Goal: Information Seeking & Learning: Learn about a topic

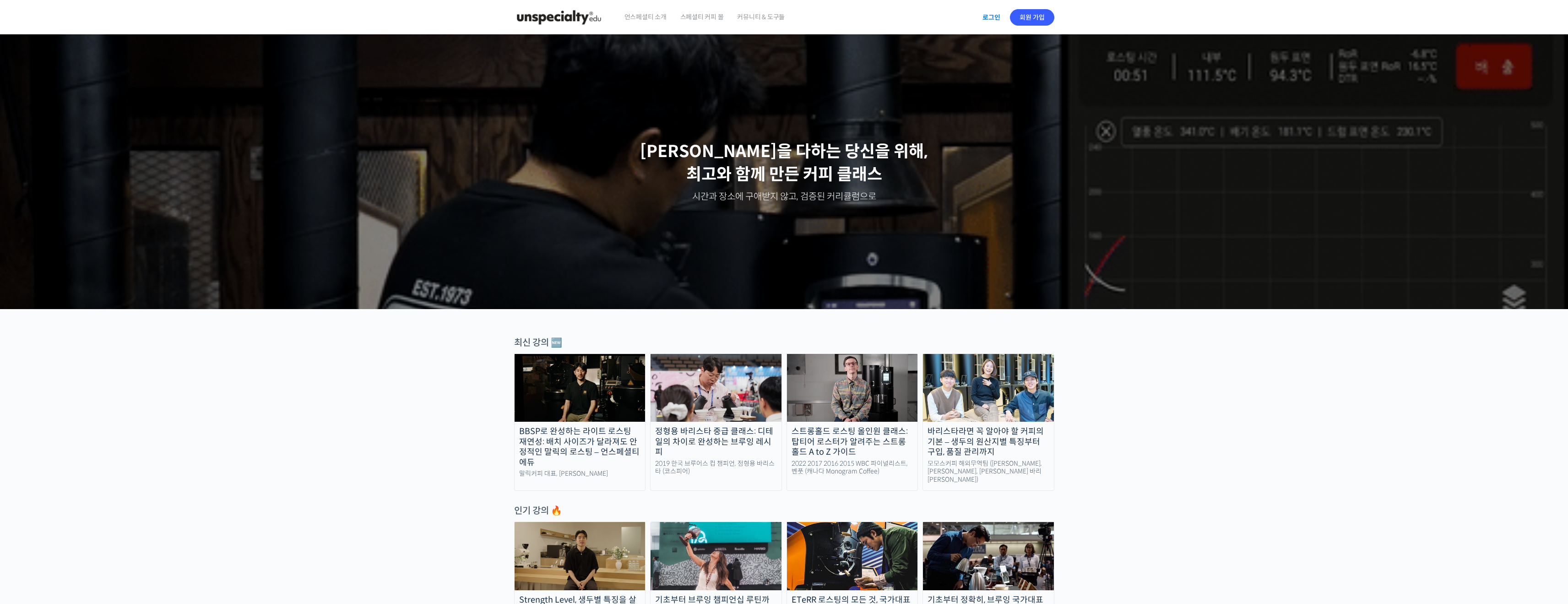
click at [986, 17] on link "로그인" at bounding box center [991, 17] width 29 height 21
click at [1020, 17] on span "ROLOY" at bounding box center [1023, 17] width 21 height 8
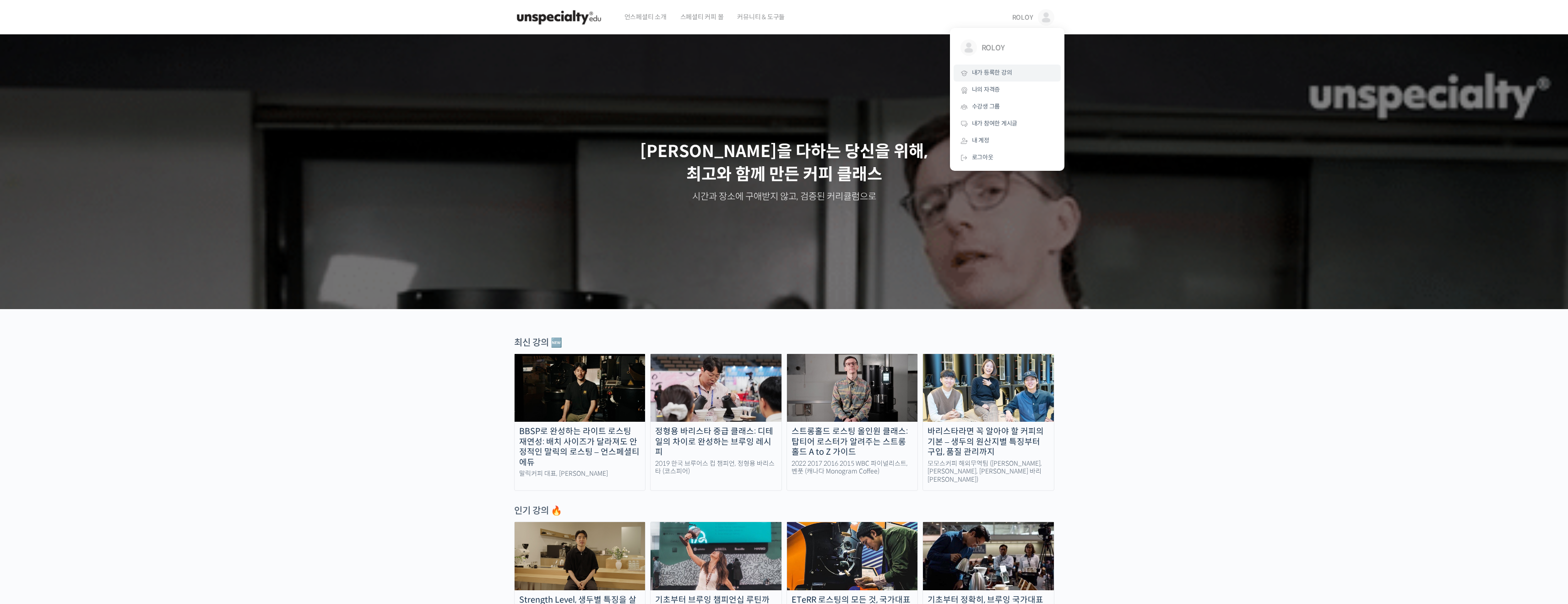
click at [999, 72] on span "내가 등록한 강의" at bounding box center [992, 72] width 40 height 8
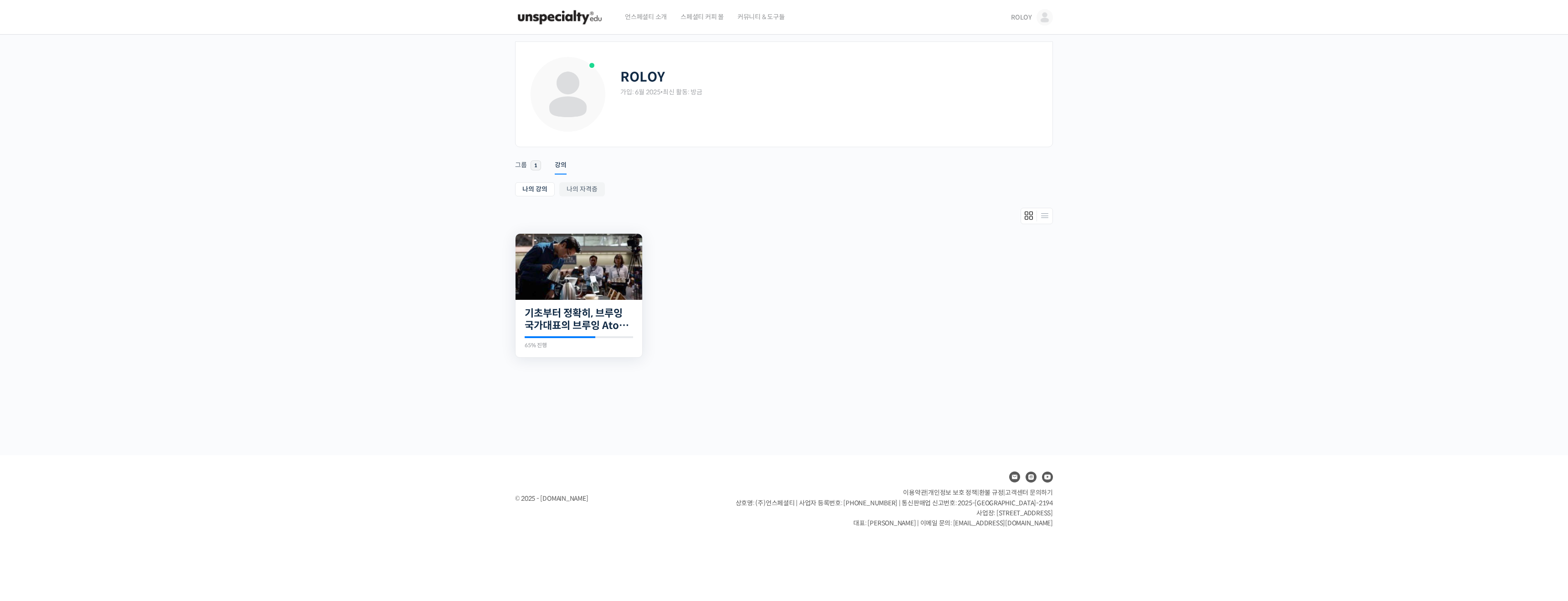
click at [584, 294] on img at bounding box center [579, 266] width 127 height 66
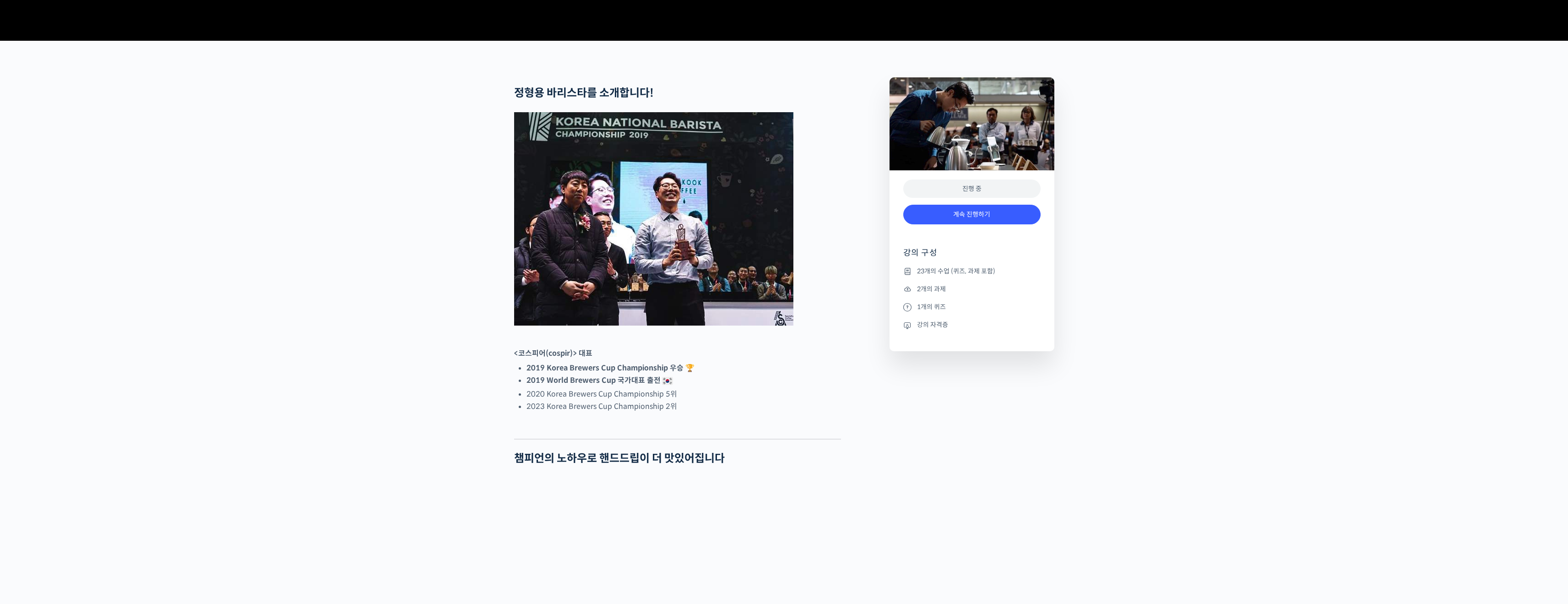
scroll to position [320, 0]
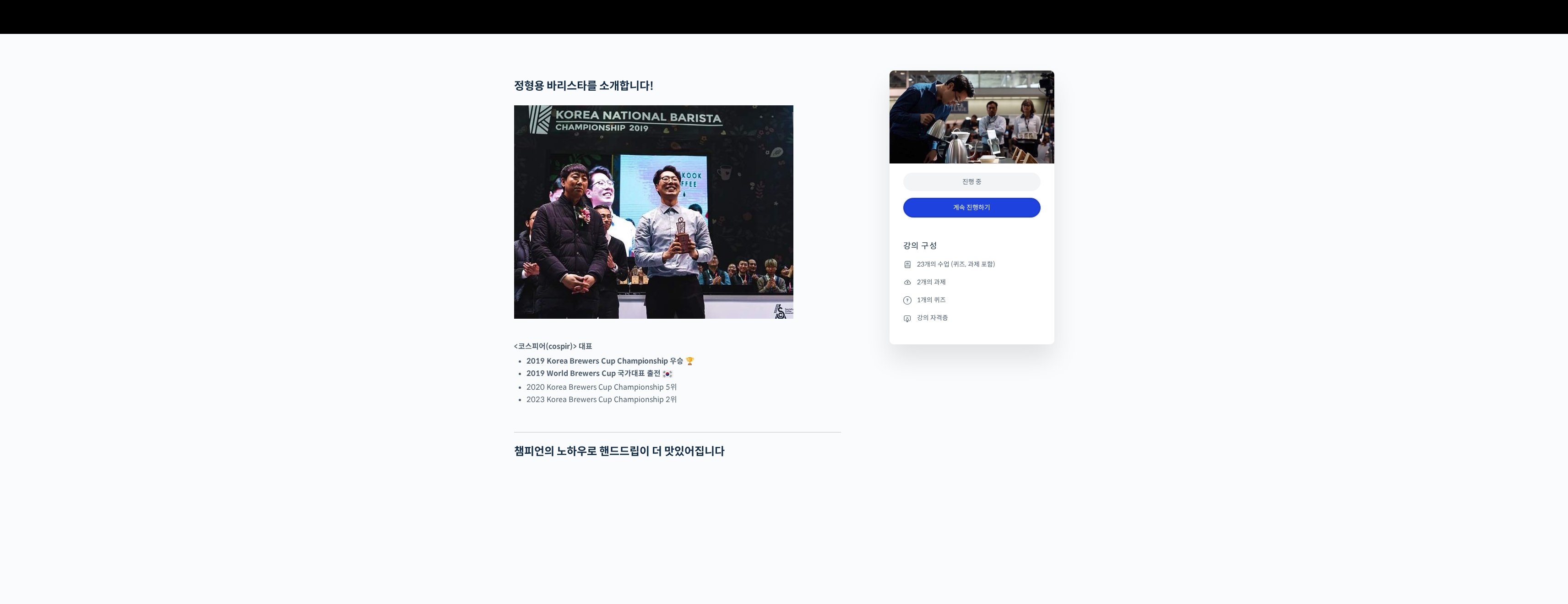
click at [962, 218] on link "계속 진행하기" at bounding box center [971, 207] width 138 height 20
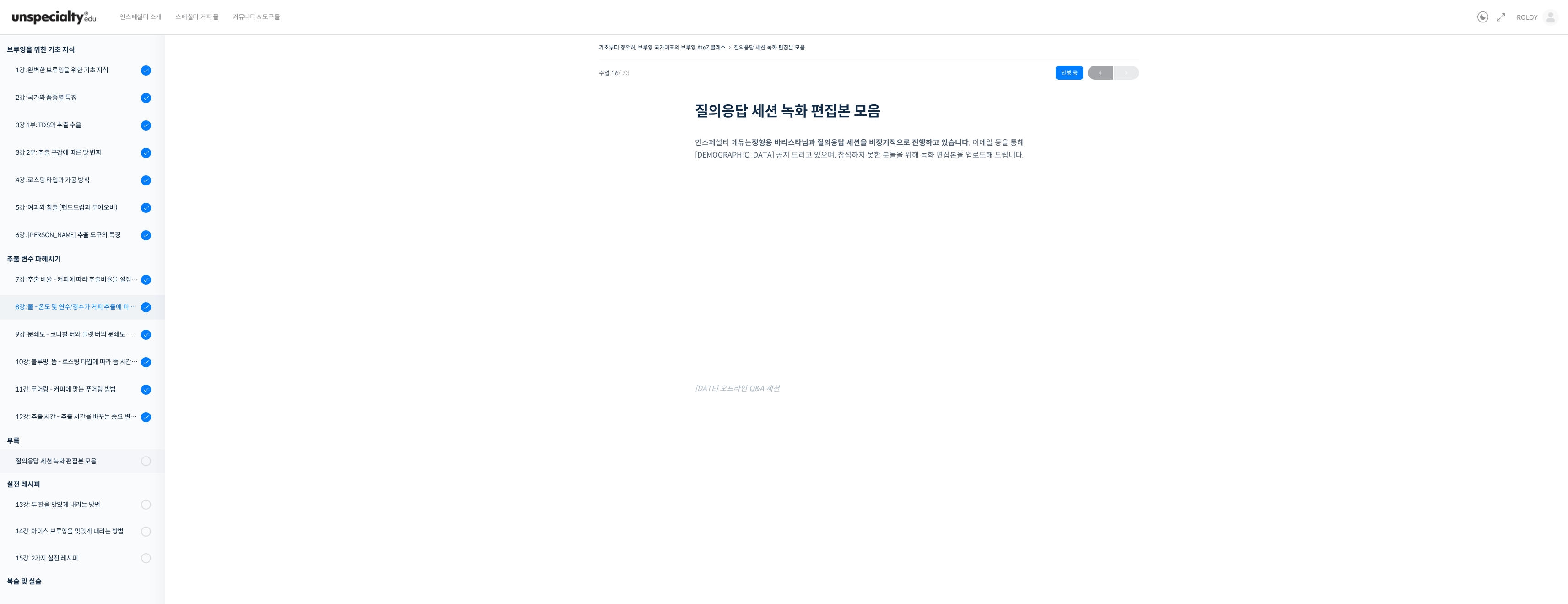
scroll to position [212, 0]
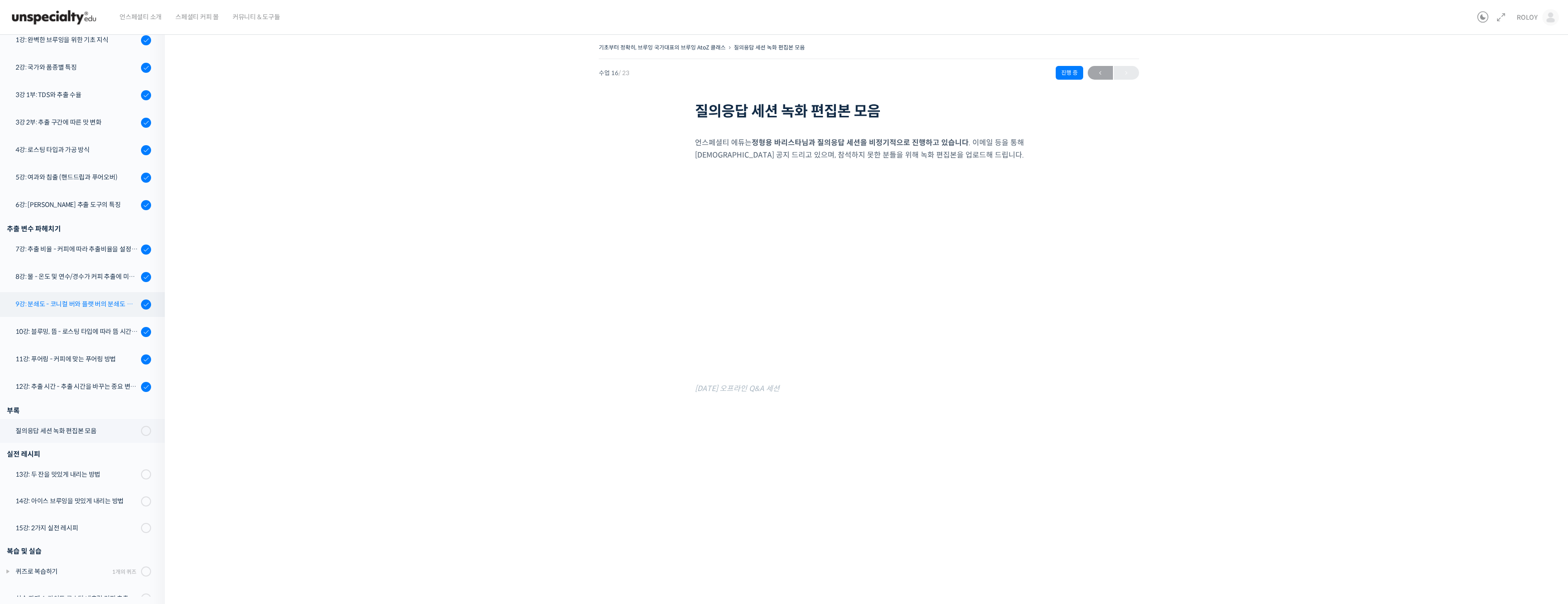
click at [72, 305] on div "9강: 분쇄도 - 코니컬 버와 플랫 버의 분쇄도 차이는 왜 추출 결과물에 영향을 미치는가" at bounding box center [76, 304] width 123 height 10
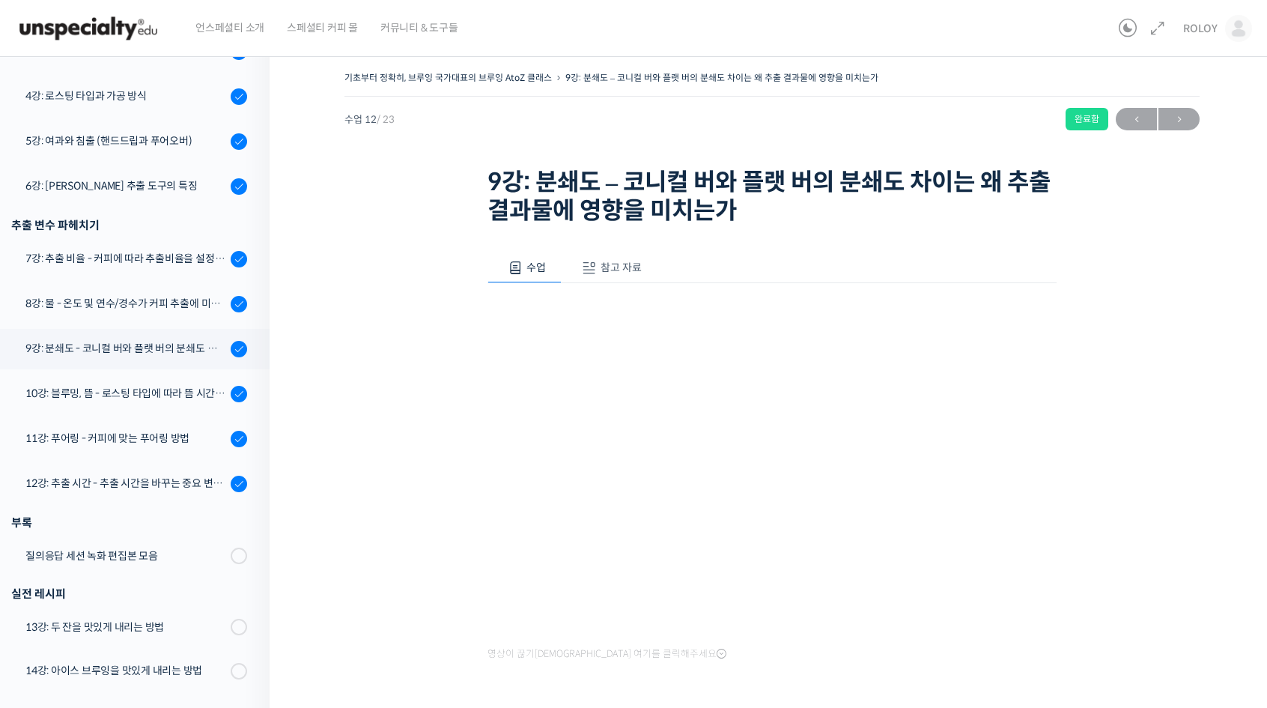
drag, startPoint x: 1109, startPoint y: 394, endPoint x: 1098, endPoint y: 397, distance: 11.6
click at [1108, 394] on div "기초부터 정확히, 브루잉 국가대표의 브루잉 AtoZ 클래스 9강: 분쇄도 – 코니컬 버와 플랫 버의 분쇄도 차이는 왜 추출 결과물에 영향을 미…" at bounding box center [771, 400] width 855 height 666
drag, startPoint x: 1137, startPoint y: 277, endPoint x: 1131, endPoint y: 267, distance: 12.1
click at [1137, 278] on div "기초부터 정확히, 브루잉 국가대표의 브루잉 AtoZ 클래스 9강: 분쇄도 – 코니컬 버와 플랫 버의 분쇄도 차이는 왜 추출 결과물에 영향을 미…" at bounding box center [771, 400] width 855 height 666
click at [1139, 282] on div "기초부터 정확히, 브루잉 국가대표의 브루잉 AtoZ 클래스 9강: 분쇄도 – 코니컬 버와 플랫 버의 분쇄도 차이는 왜 추출 결과물에 영향을 미…" at bounding box center [771, 400] width 855 height 666
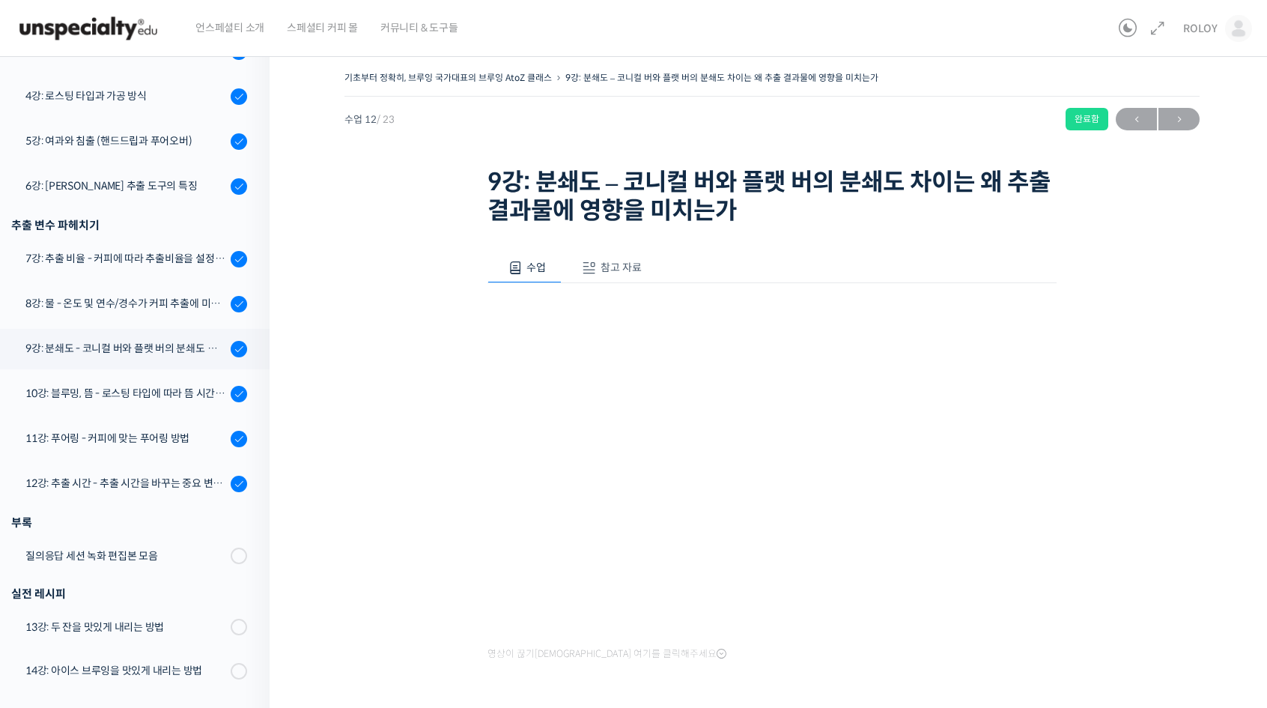
drag, startPoint x: 445, startPoint y: 154, endPoint x: 435, endPoint y: 134, distance: 21.8
click at [445, 154] on div "기초부터 정확히, 브루잉 국가대표의 브루잉 AtoZ 클래스 9강: 분쇄도 – 코니컬 버와 플랫 버의 분쇄도 차이는 왜 추출 결과물에 영향을 미…" at bounding box center [771, 148] width 855 height 162
